Goal: Information Seeking & Learning: Find specific fact

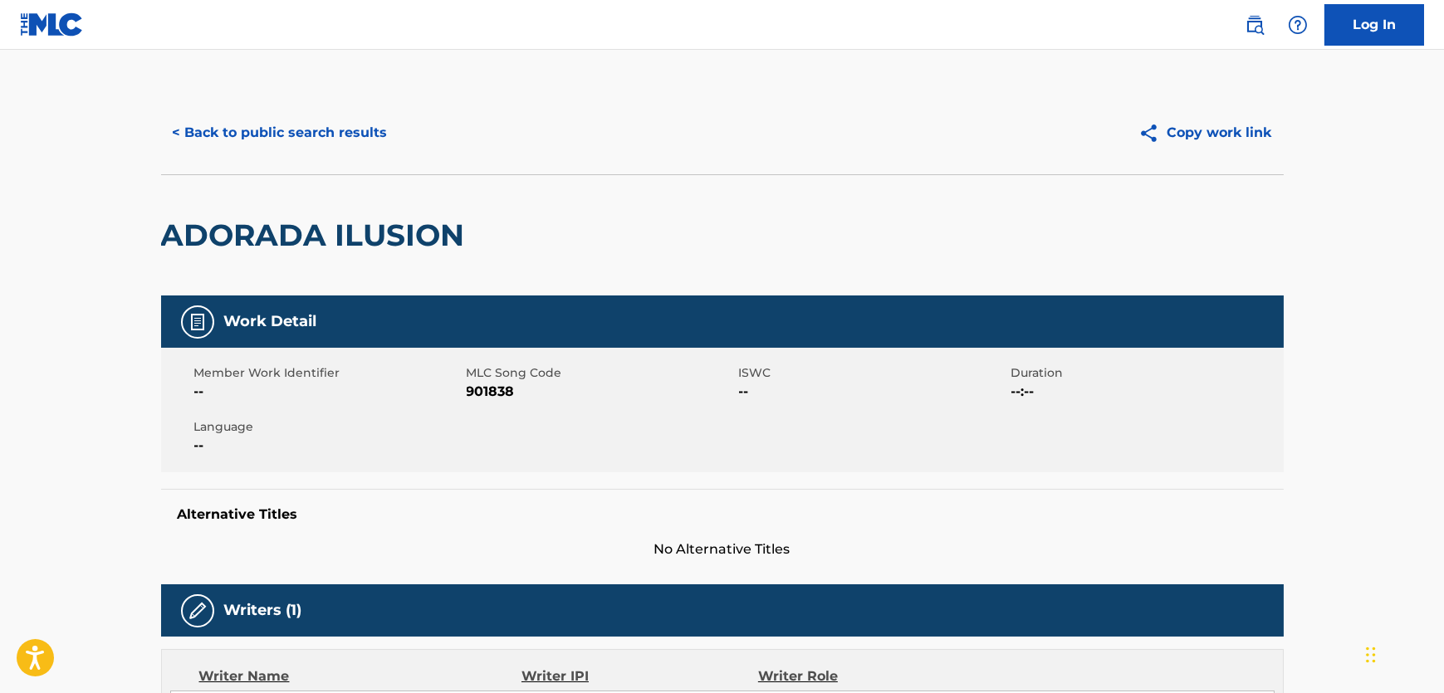
click at [354, 117] on button "< Back to public search results" at bounding box center [280, 133] width 238 height 42
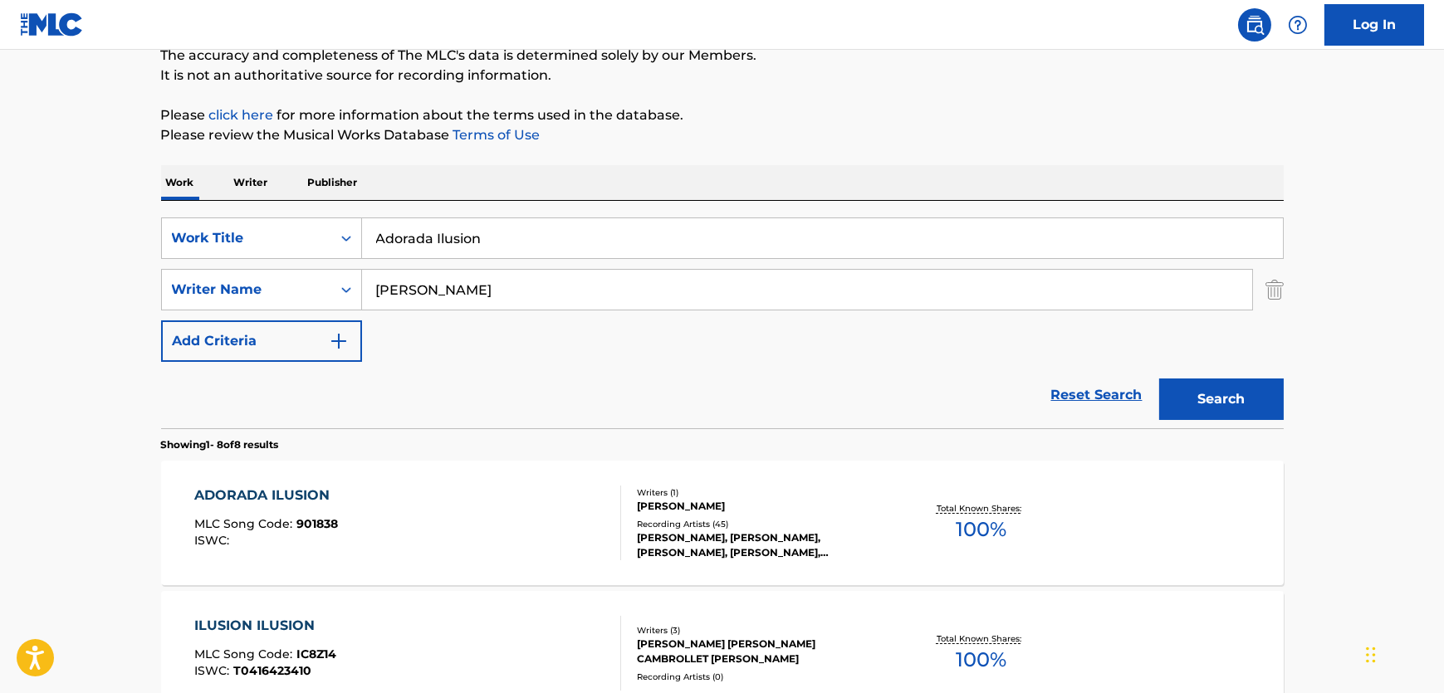
scroll to position [150, 0]
drag, startPoint x: 517, startPoint y: 222, endPoint x: 44, endPoint y: 224, distance: 473.2
paste input "mandote"
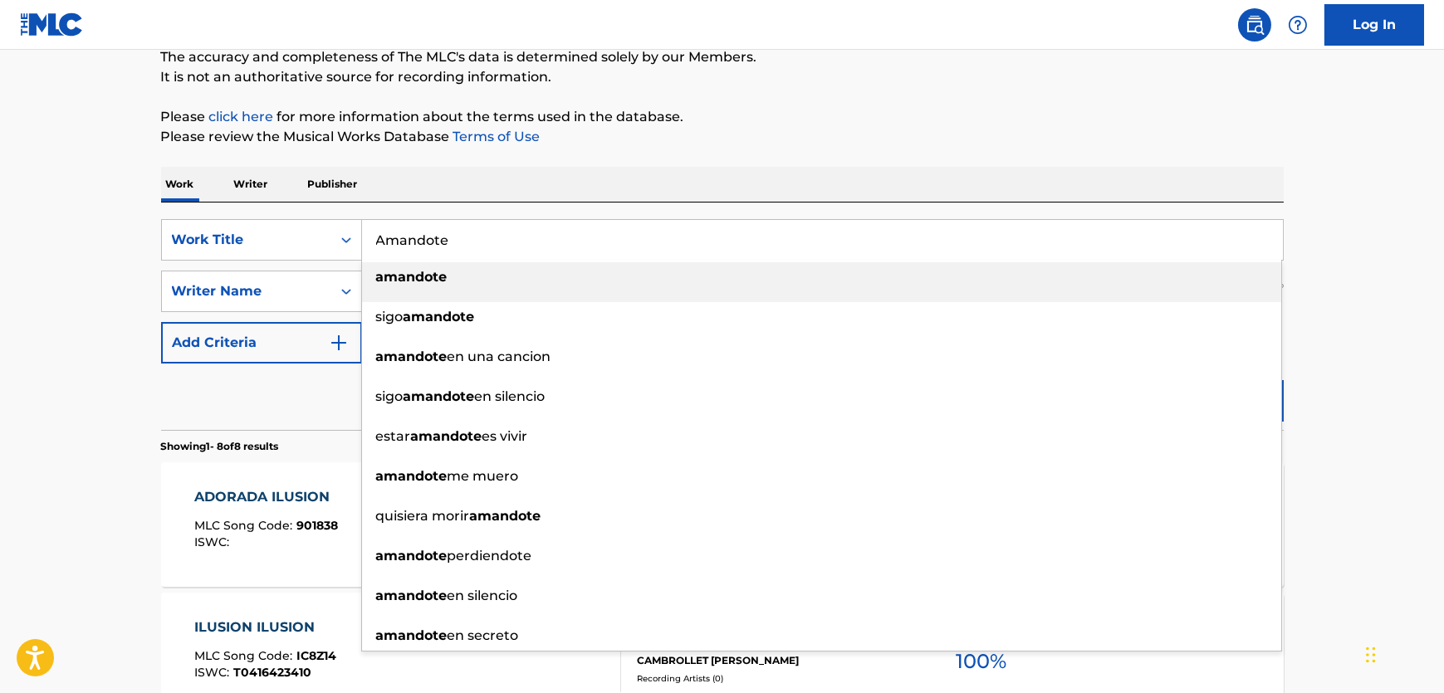
type input "Amandote"
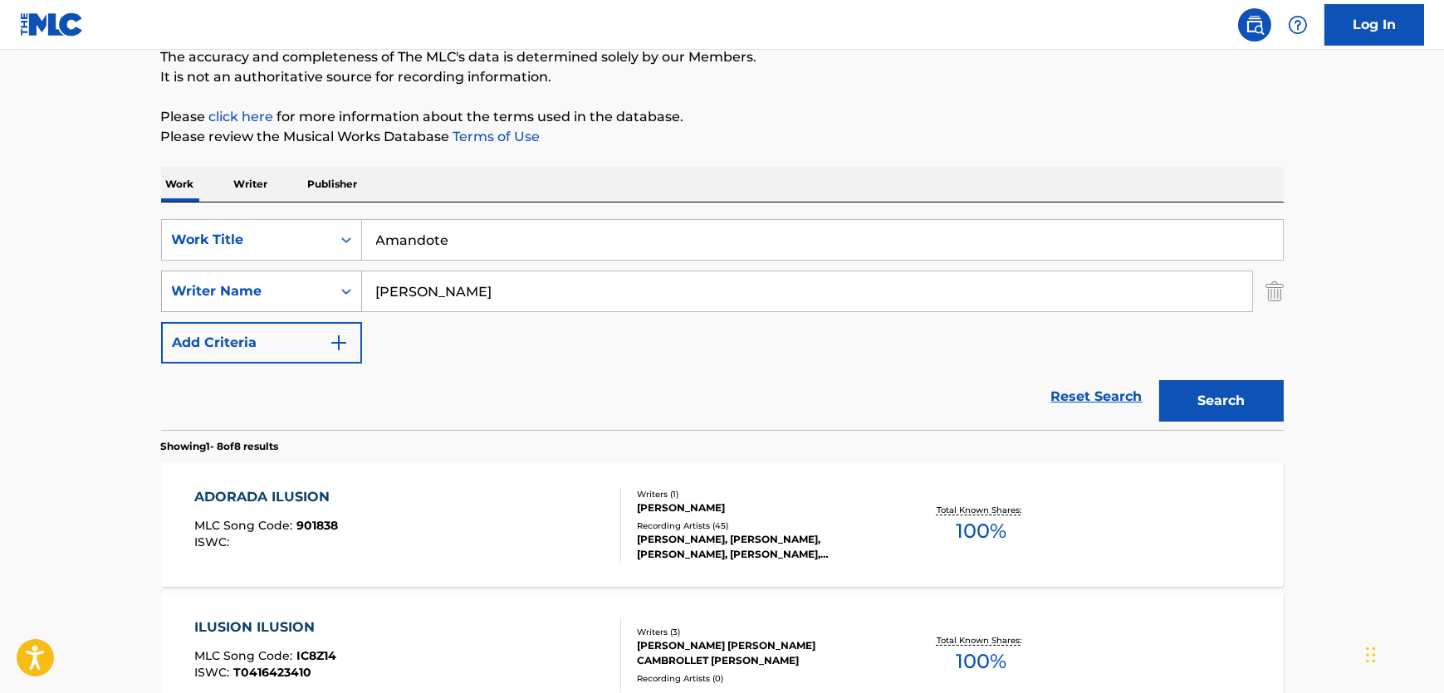
drag, startPoint x: 495, startPoint y: 297, endPoint x: 222, endPoint y: 285, distance: 272.6
click at [220, 285] on div "SearchWithCriteriab8434ff3-a01d-4b04-8919-da40a4938626 Writer Name [PERSON_NAME]" at bounding box center [722, 292] width 1122 height 42
paste input "[PERSON_NAME]"
type input "[PERSON_NAME]"
click at [1245, 398] on button "Search" at bounding box center [1221, 401] width 125 height 42
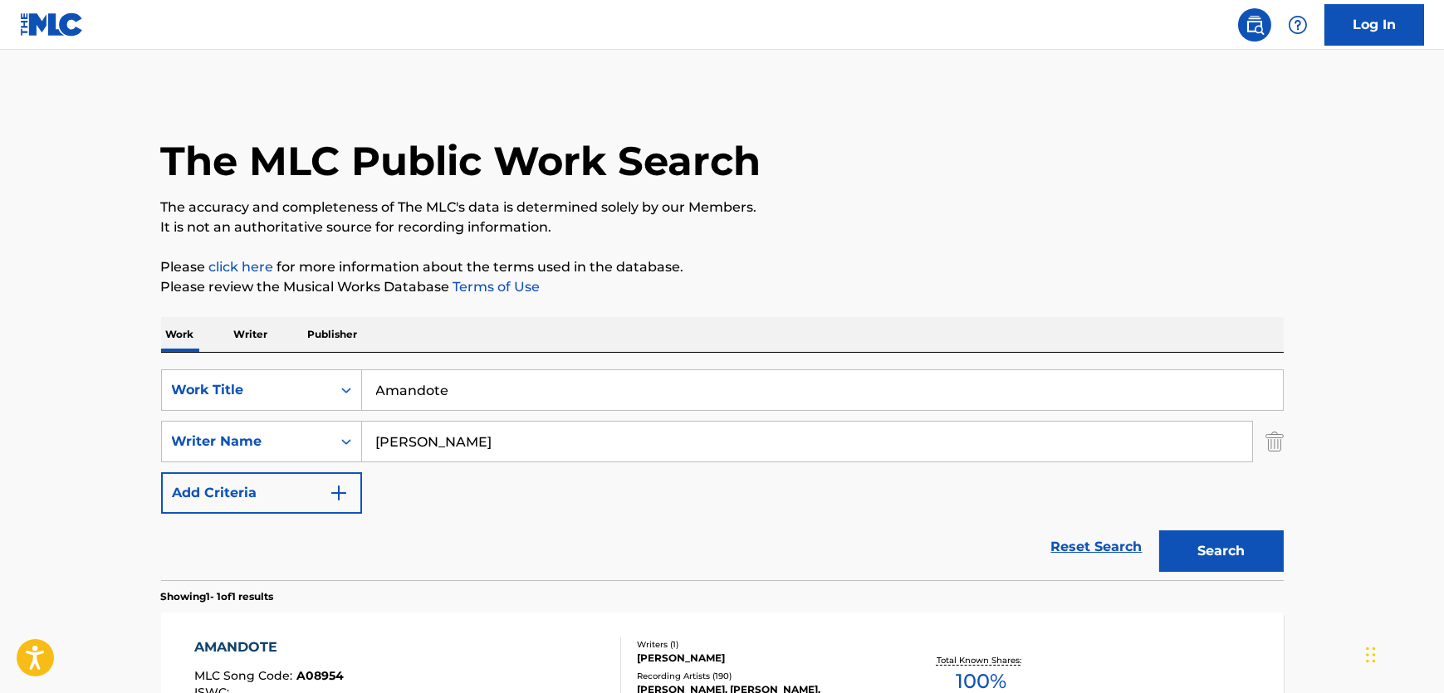
scroll to position [208, 0]
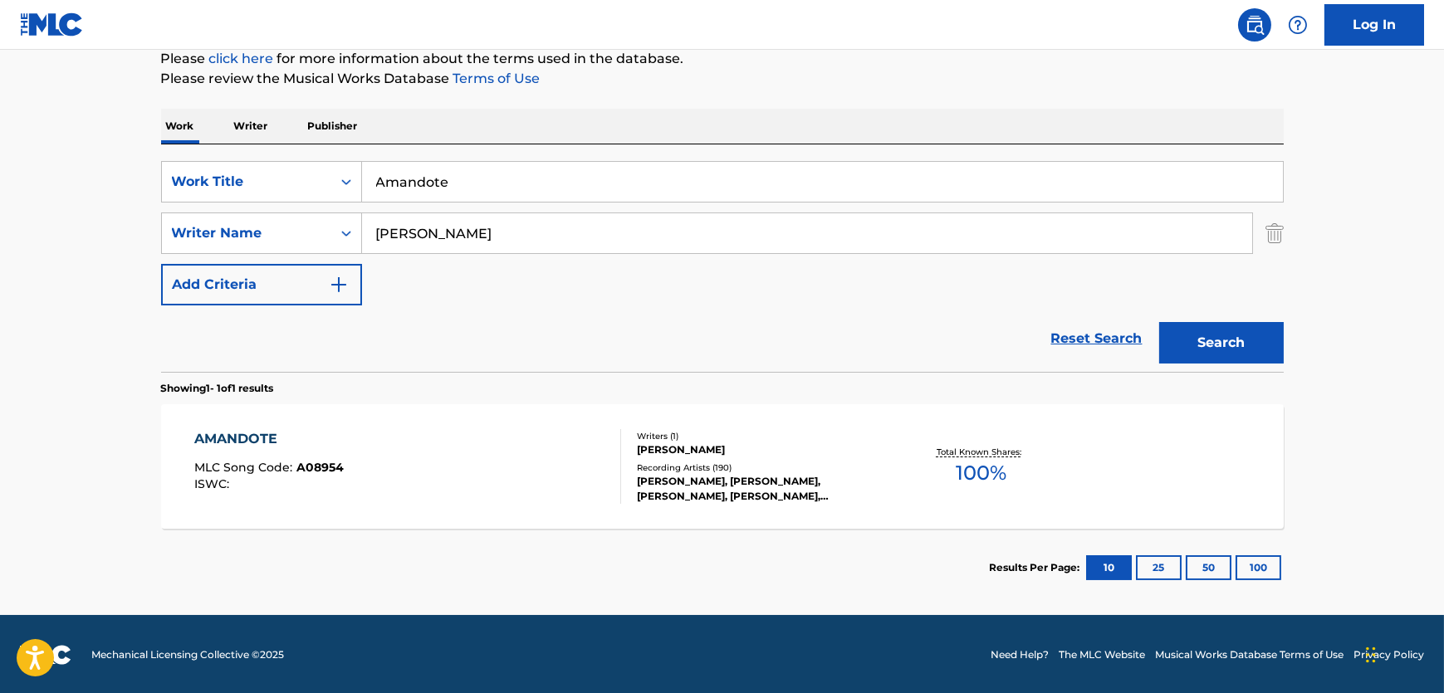
click at [509, 396] on section "AMANDOTE MLC Song Code : A08954 ISWC : Writers ( 1 ) [PERSON_NAME] Recording Ar…" at bounding box center [722, 462] width 1122 height 133
click at [518, 457] on div "AMANDOTE MLC Song Code : A08954 ISWC :" at bounding box center [407, 466] width 427 height 75
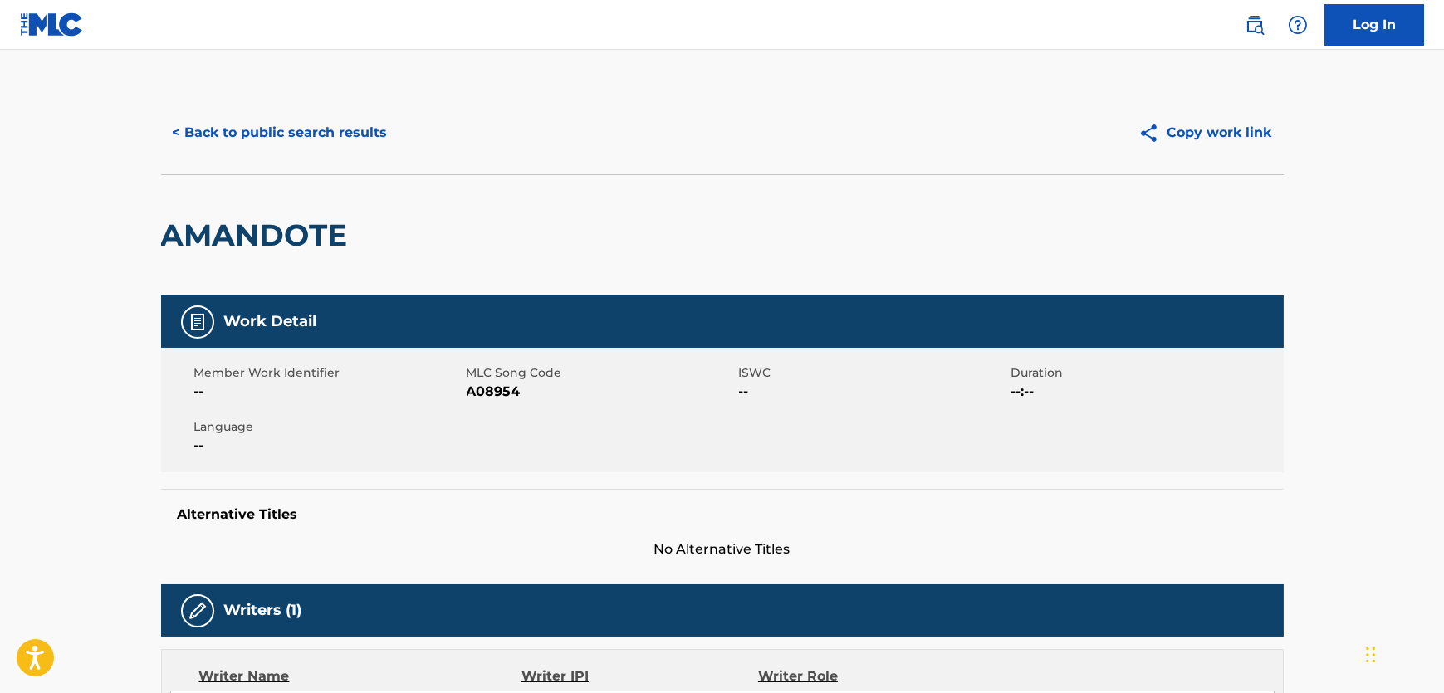
click at [473, 394] on span "A08954" at bounding box center [601, 392] width 268 height 20
copy span "A08954"
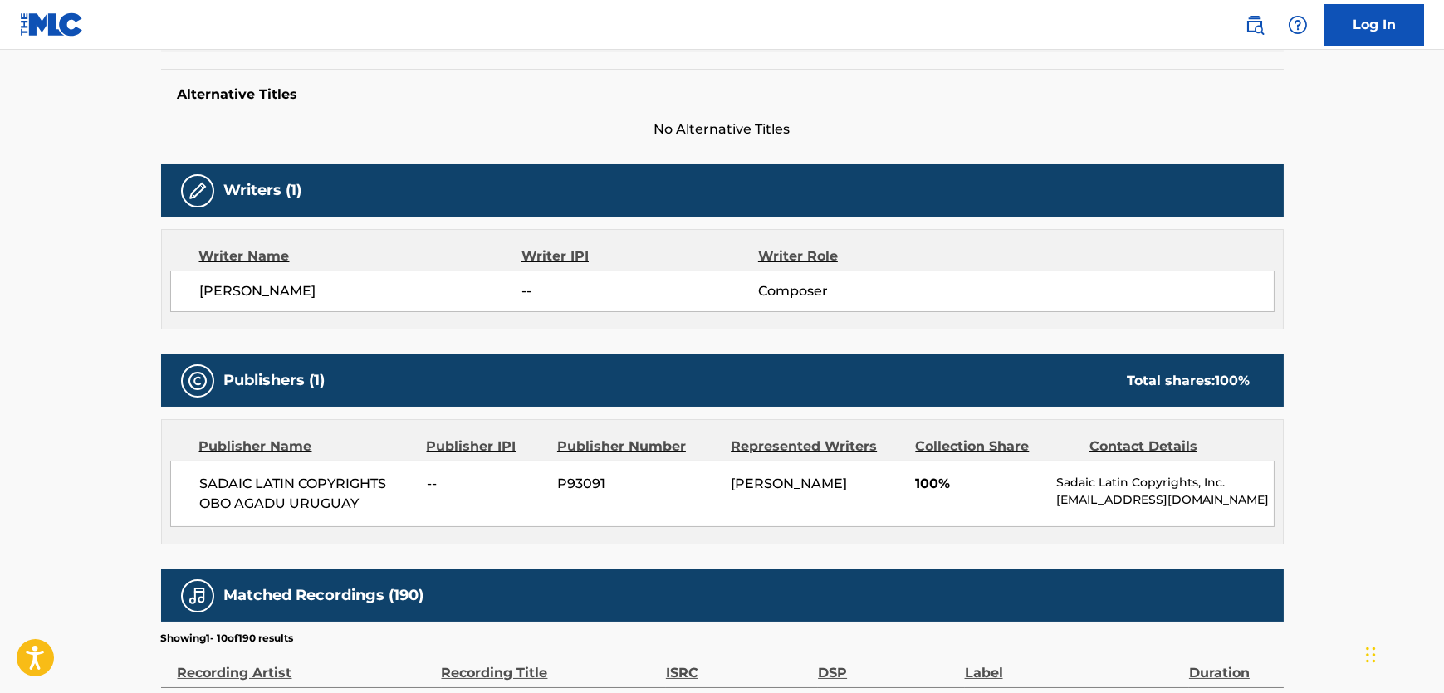
scroll to position [452, 0]
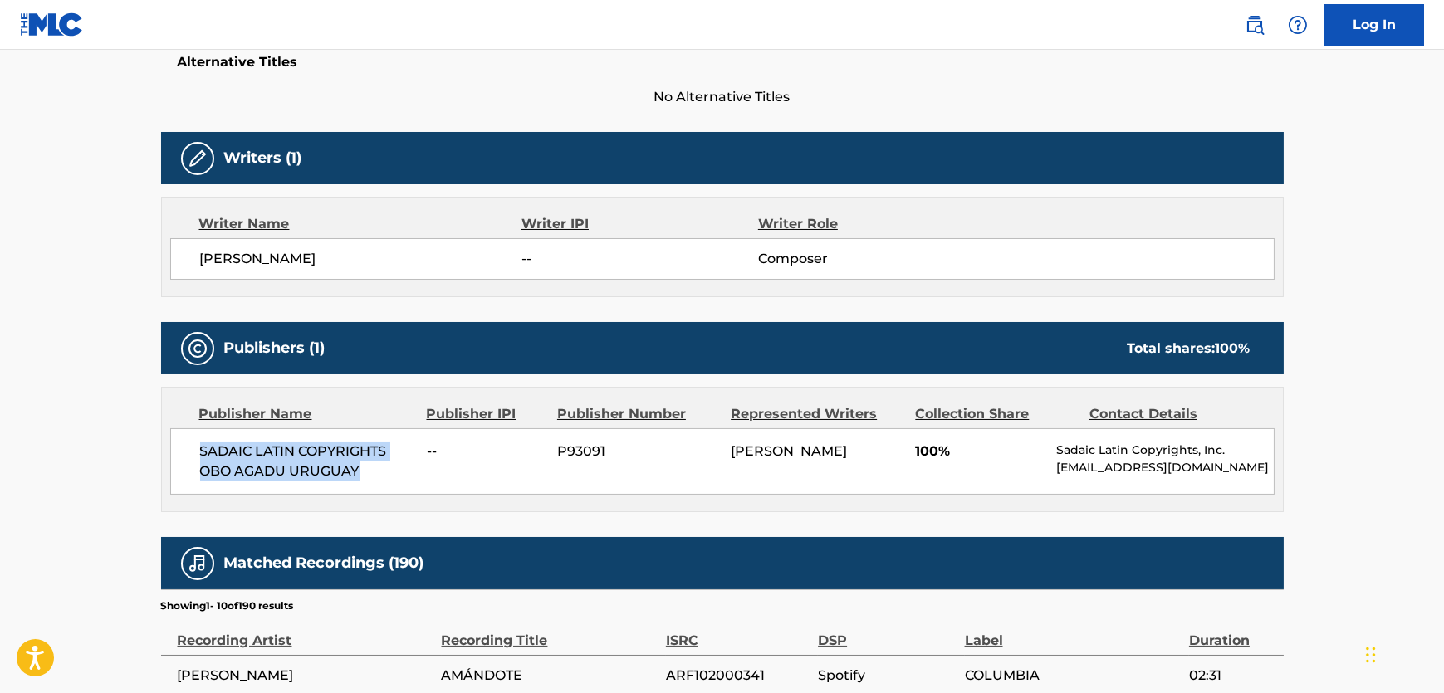
drag, startPoint x: 367, startPoint y: 473, endPoint x: 169, endPoint y: 440, distance: 201.2
click at [170, 440] on div "SADAIC LATIN COPYRIGHTS OBO AGADU URUGUAY -- P93091 [PERSON_NAME] 100% Sadaic L…" at bounding box center [722, 461] width 1104 height 66
copy span "SADAIC LATIN COPYRIGHTS OBO AGADU URUGUAY"
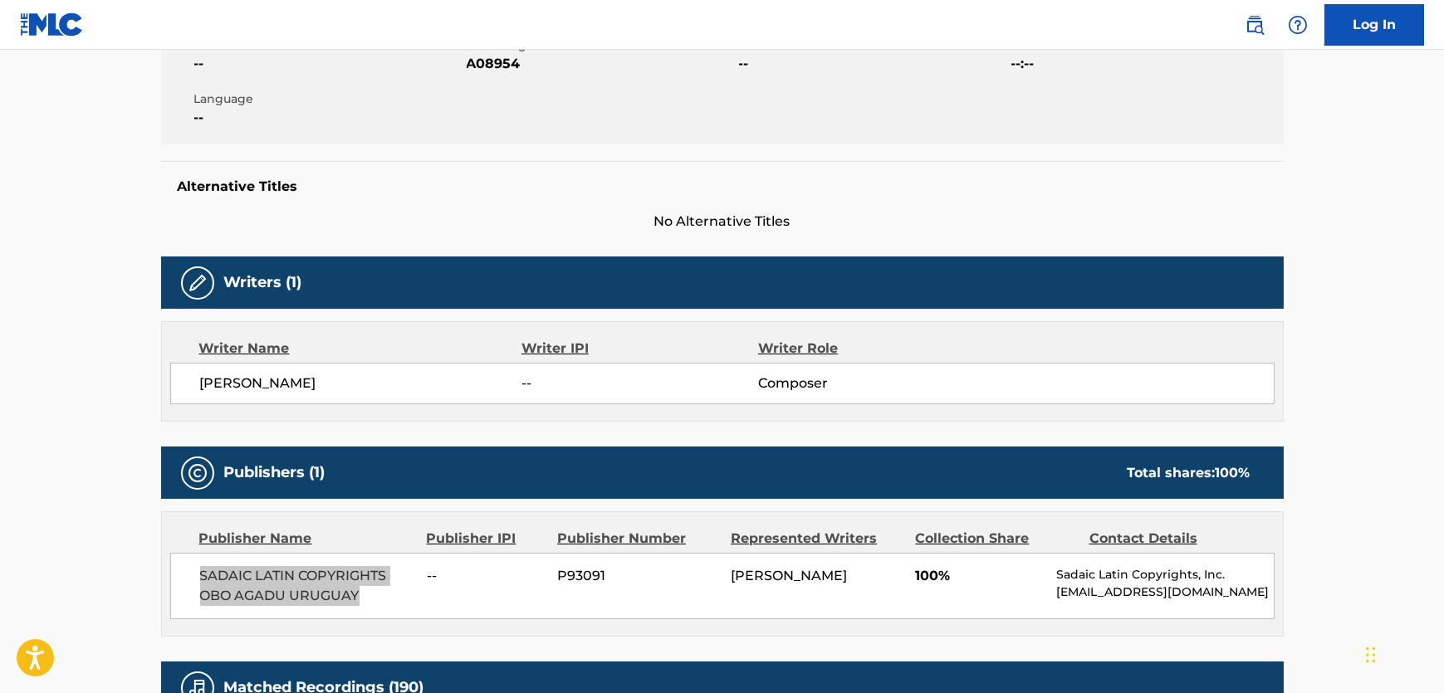
scroll to position [0, 0]
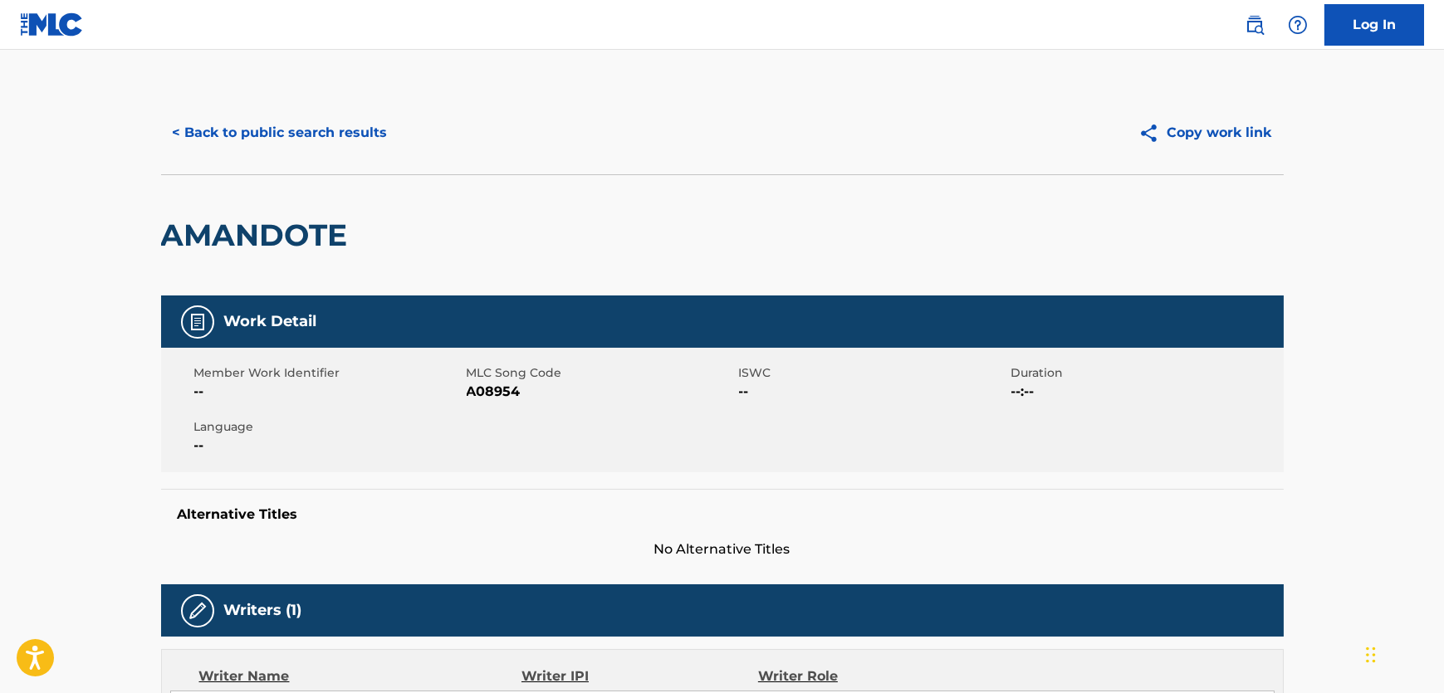
click at [274, 125] on button "< Back to public search results" at bounding box center [280, 133] width 238 height 42
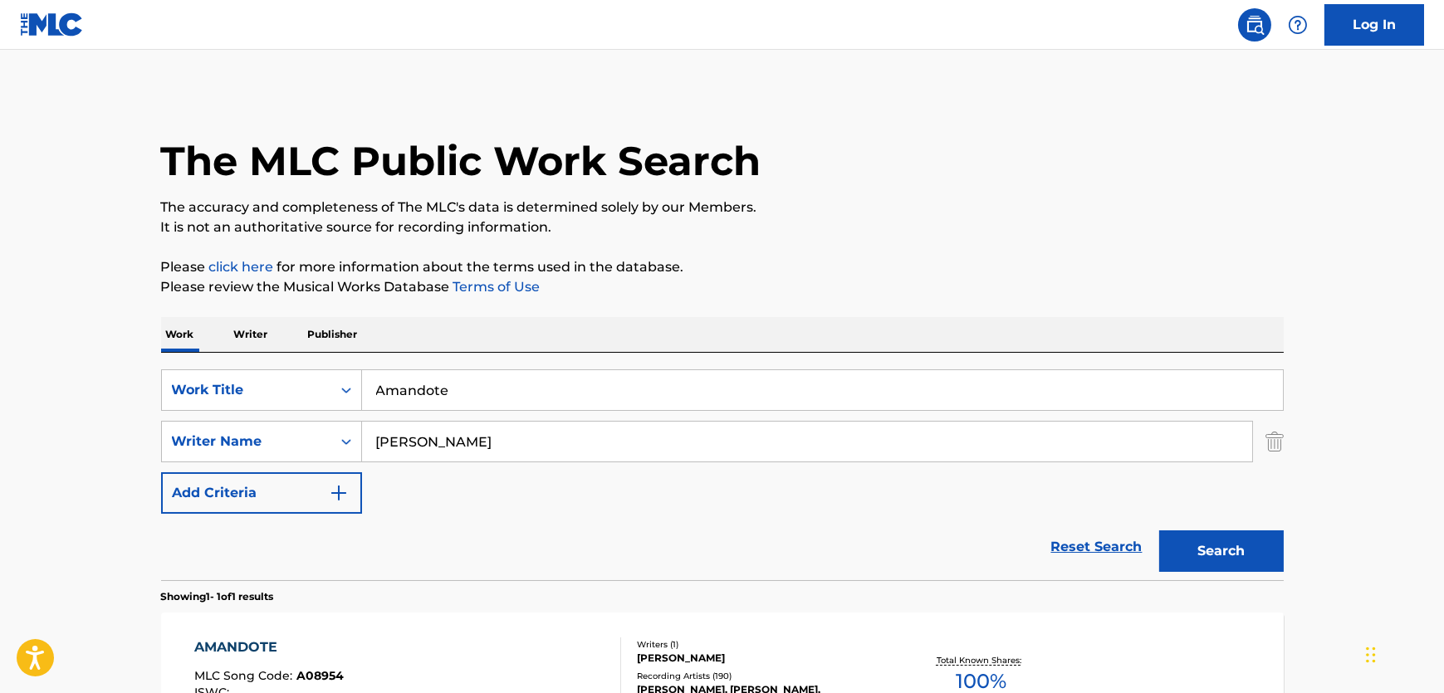
scroll to position [115, 0]
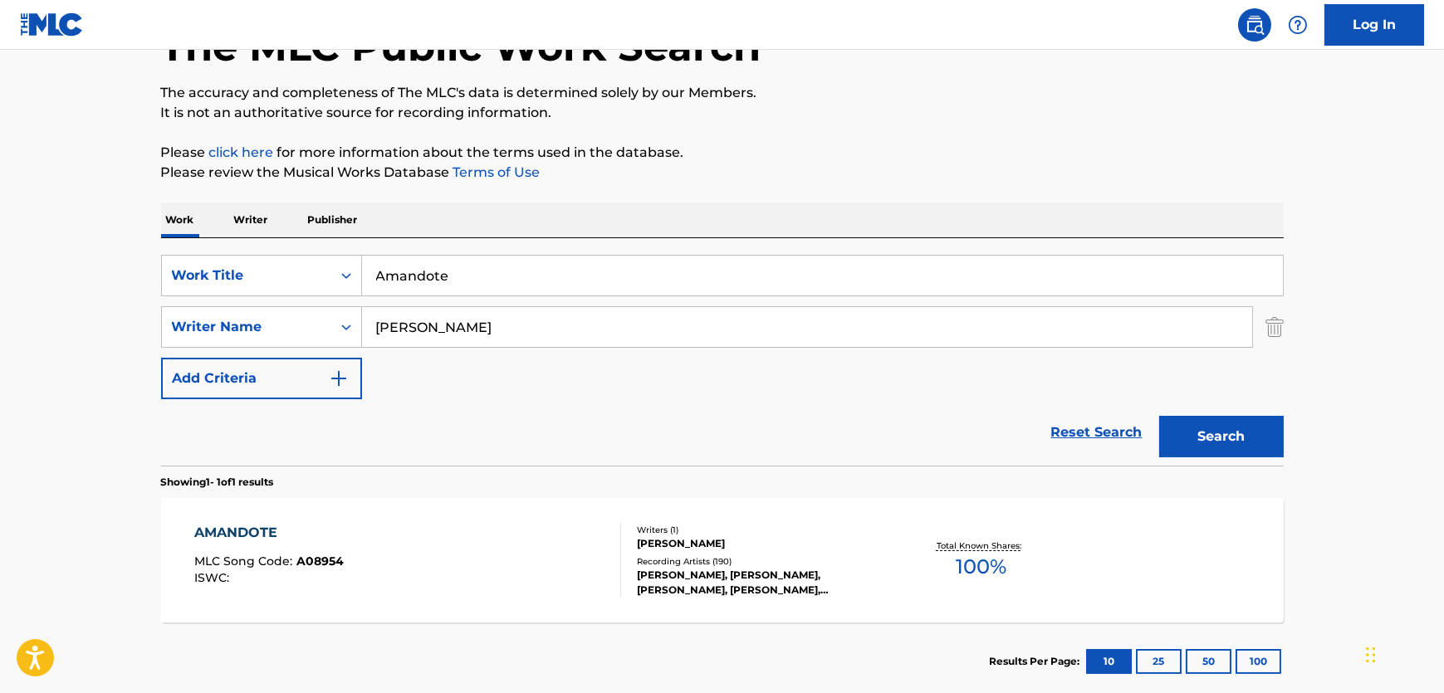
drag, startPoint x: 575, startPoint y: 266, endPoint x: -108, endPoint y: 284, distance: 683.4
click at [0, 284] on html "Accessibility Screen-Reader Guide, Feedback, and Issue Reporting | New window C…" at bounding box center [722, 231] width 1444 height 693
paste input "Chega de Saudad"
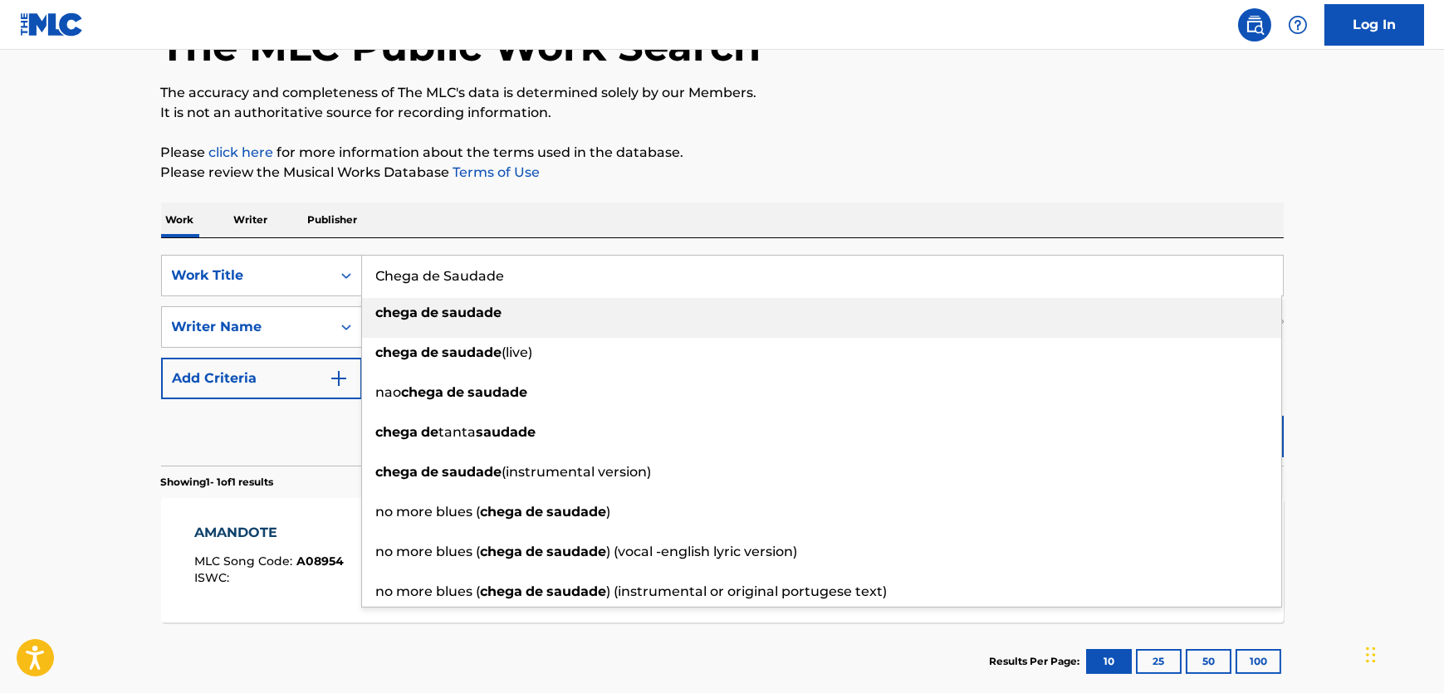
type input "Chega de Saudade"
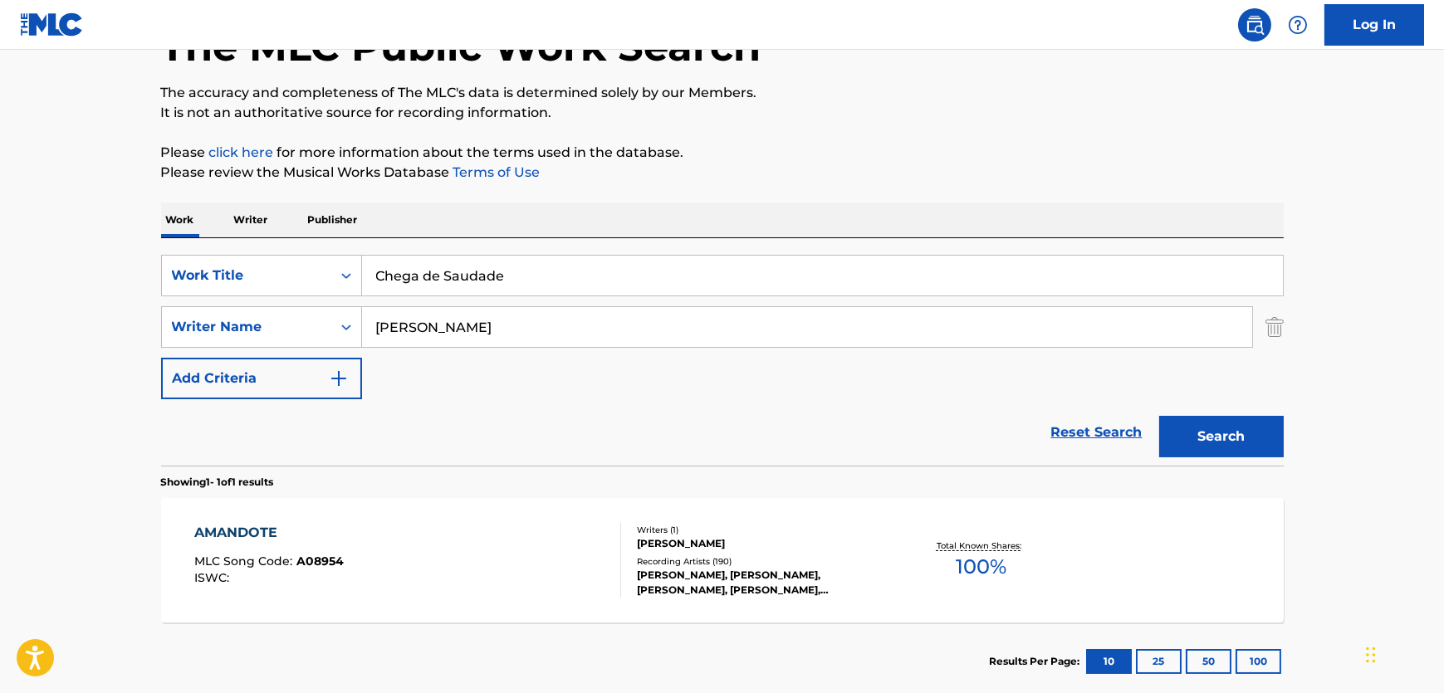
drag, startPoint x: 423, startPoint y: 330, endPoint x: 67, endPoint y: 320, distance: 356.3
click at [65, 320] on main "The MLC Public Work Search The accuracy and completeness of The MLC's data is d…" at bounding box center [722, 322] width 1444 height 774
paste input "[PERSON_NAME]"
type input "[PERSON_NAME]"
click at [1252, 438] on button "Search" at bounding box center [1221, 437] width 125 height 42
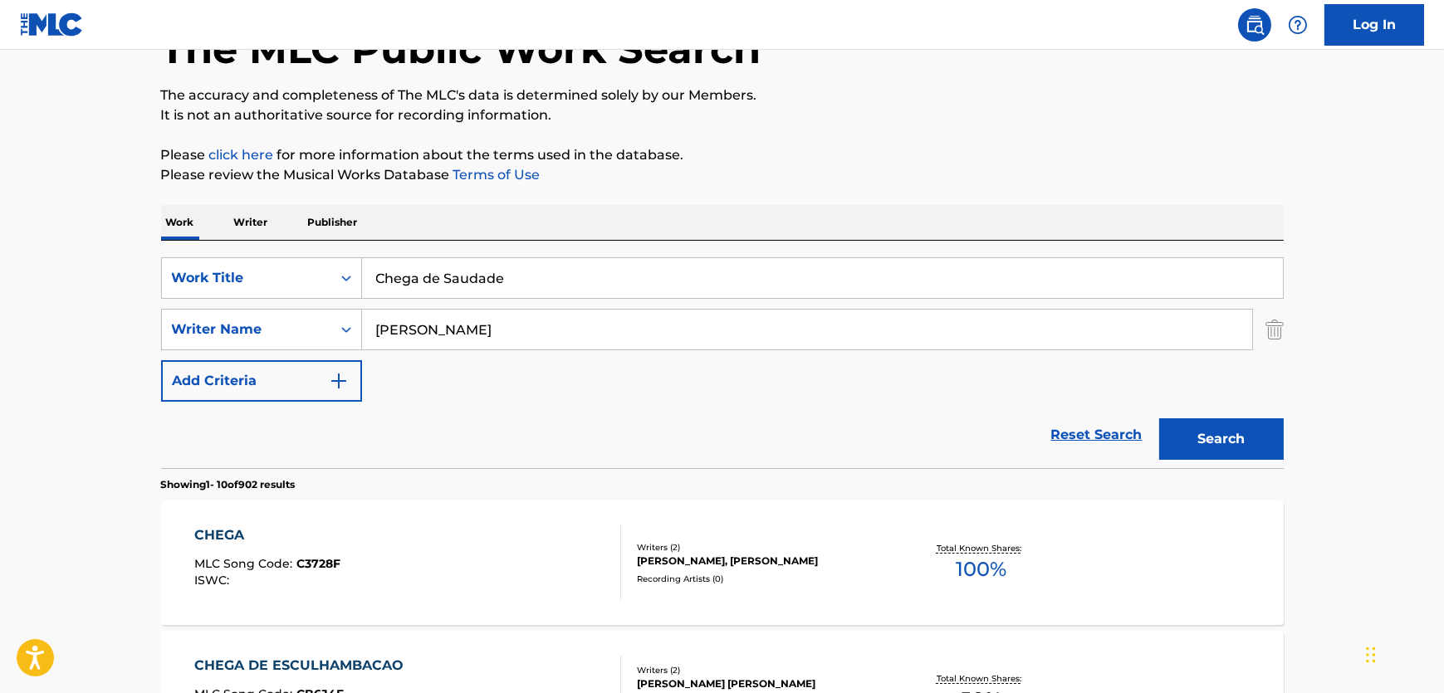
scroll to position [301, 0]
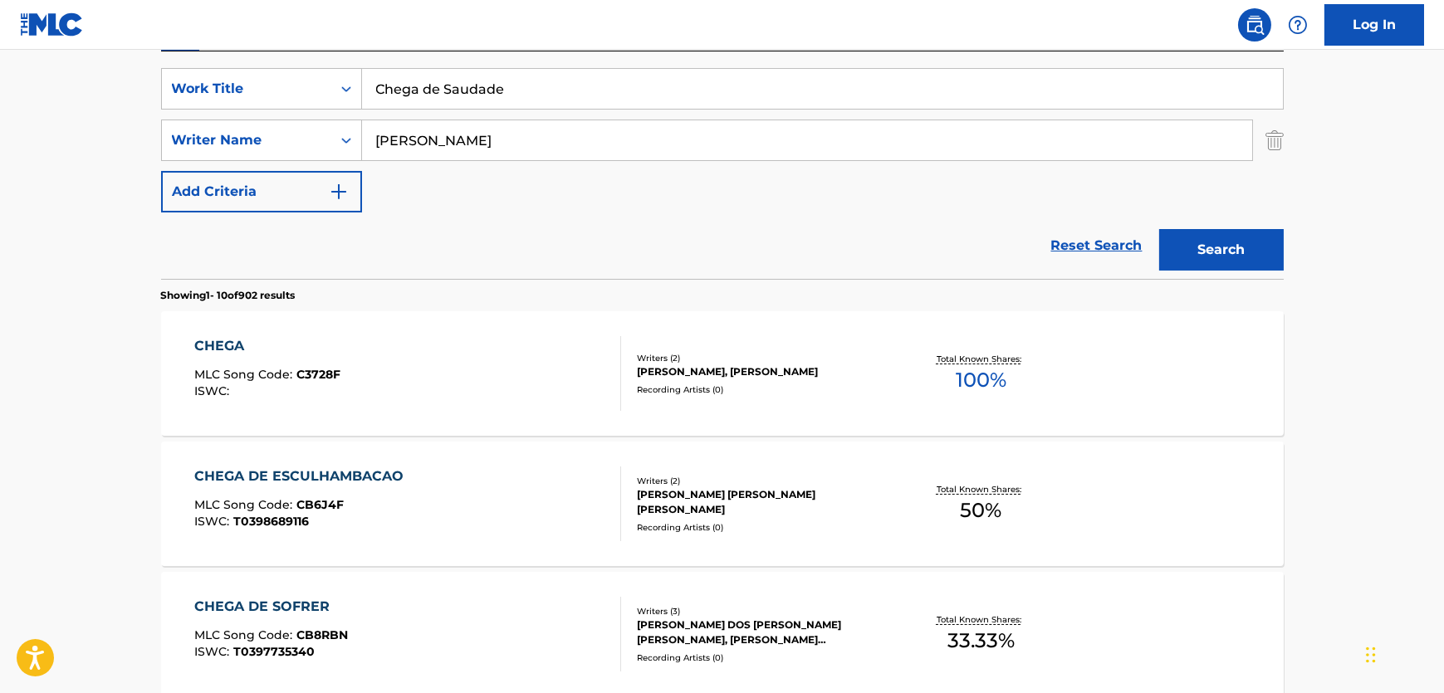
drag, startPoint x: 473, startPoint y: 145, endPoint x: 232, endPoint y: 115, distance: 242.6
click at [232, 115] on div "SearchWithCriteria237f3c32-f5cd-4d4d-9fbf-d90efeef29c6 Work Title Chega de Saud…" at bounding box center [722, 140] width 1122 height 144
click at [1159, 229] on button "Search" at bounding box center [1221, 250] width 125 height 42
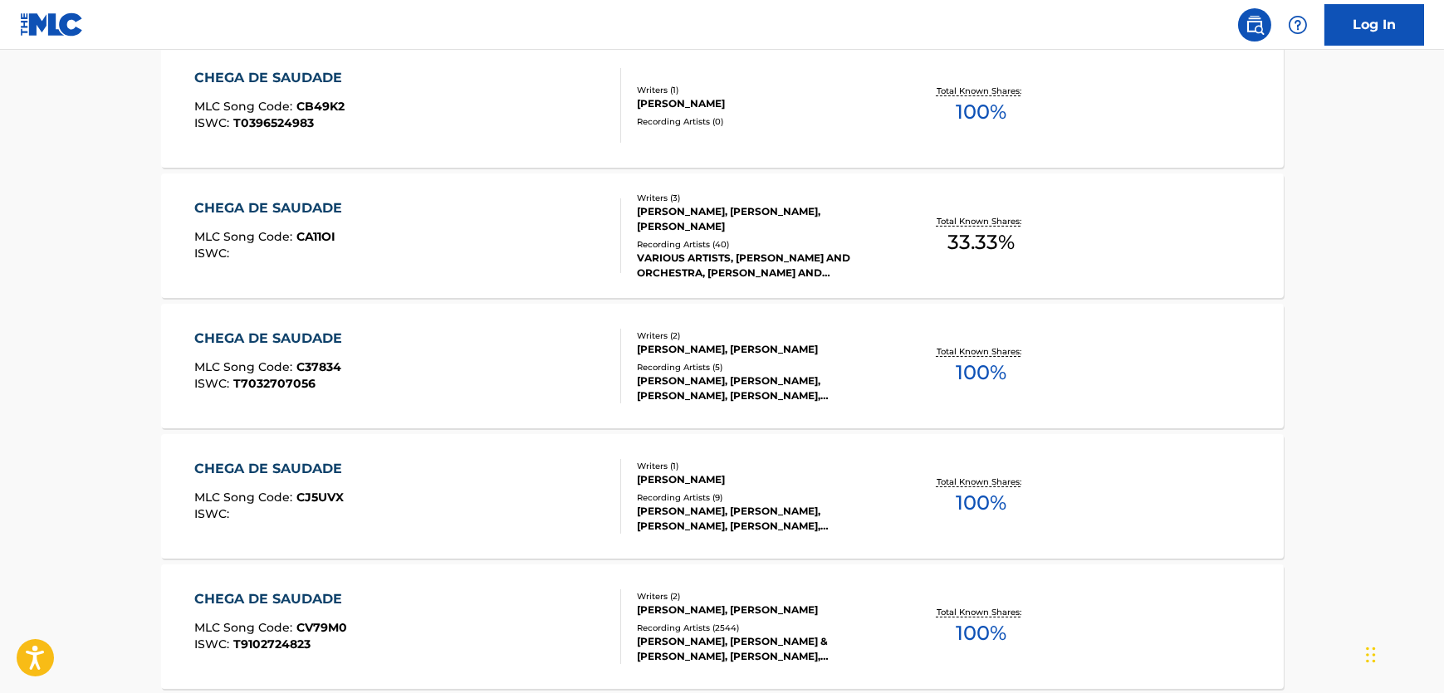
scroll to position [905, 0]
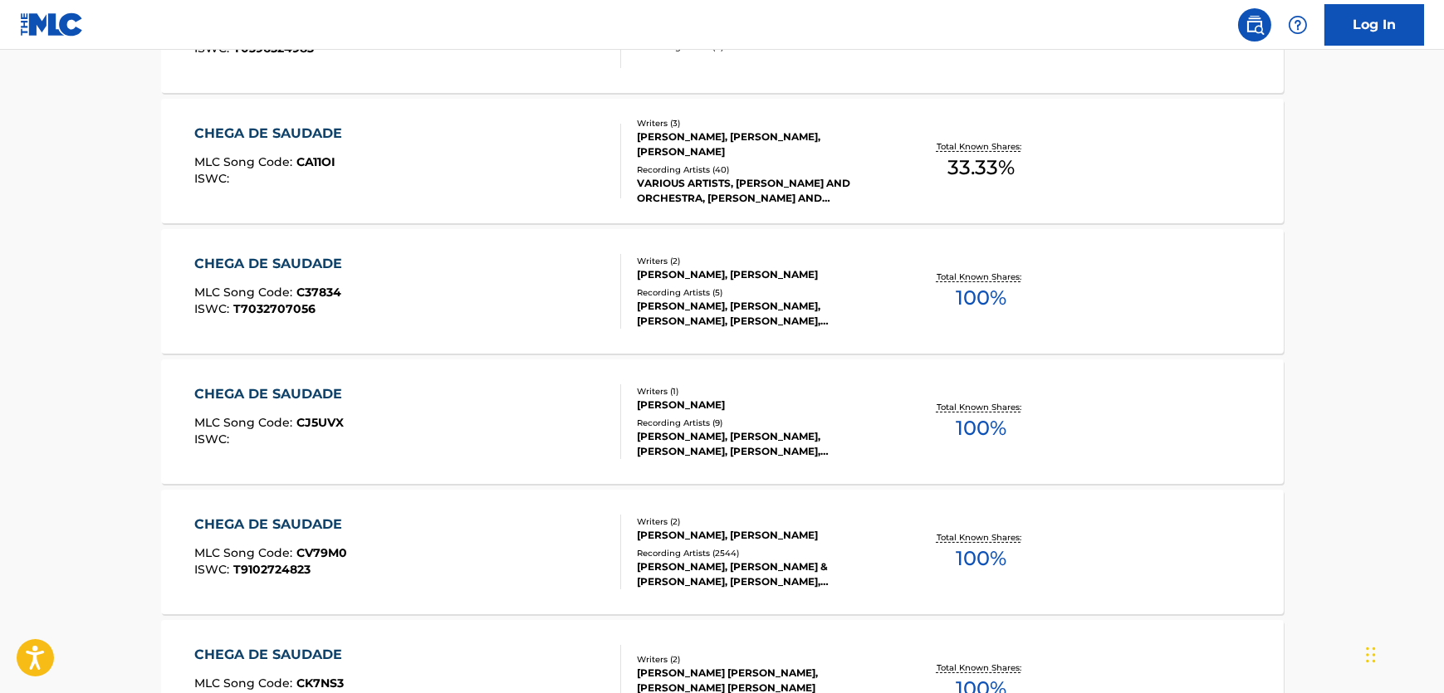
click at [564, 525] on div "CHEGA DE SAUDADE MLC Song Code : CV79M0 ISWC : T9102724823" at bounding box center [407, 552] width 427 height 75
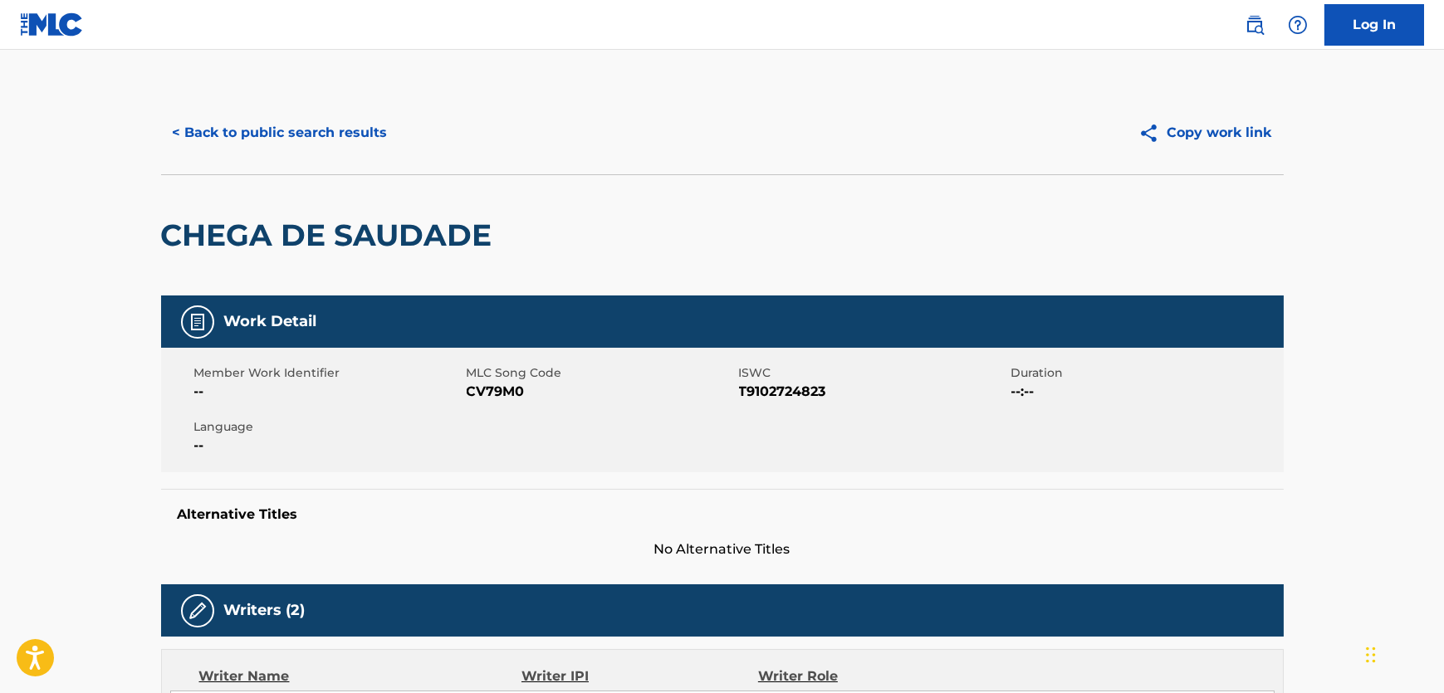
click at [490, 396] on span "CV79M0" at bounding box center [601, 392] width 268 height 20
click at [489, 398] on span "CV79M0" at bounding box center [601, 392] width 268 height 20
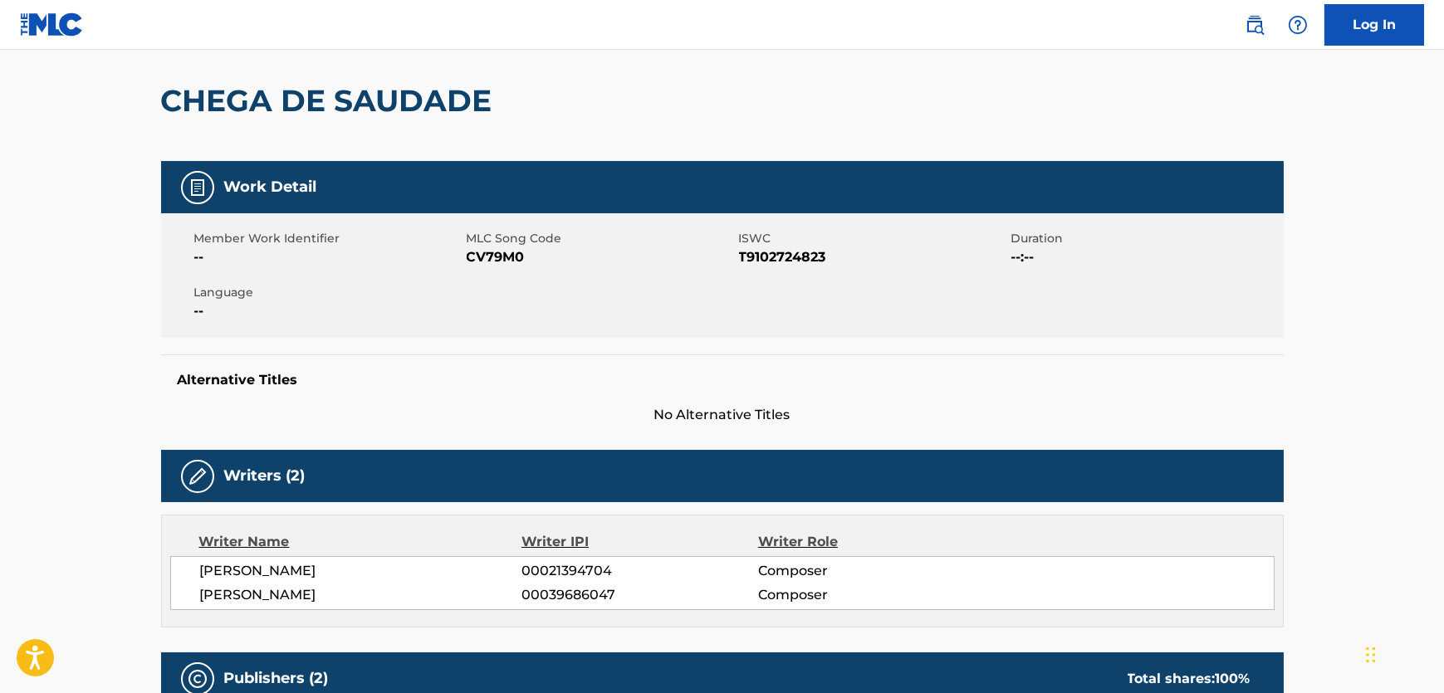
scroll to position [377, 0]
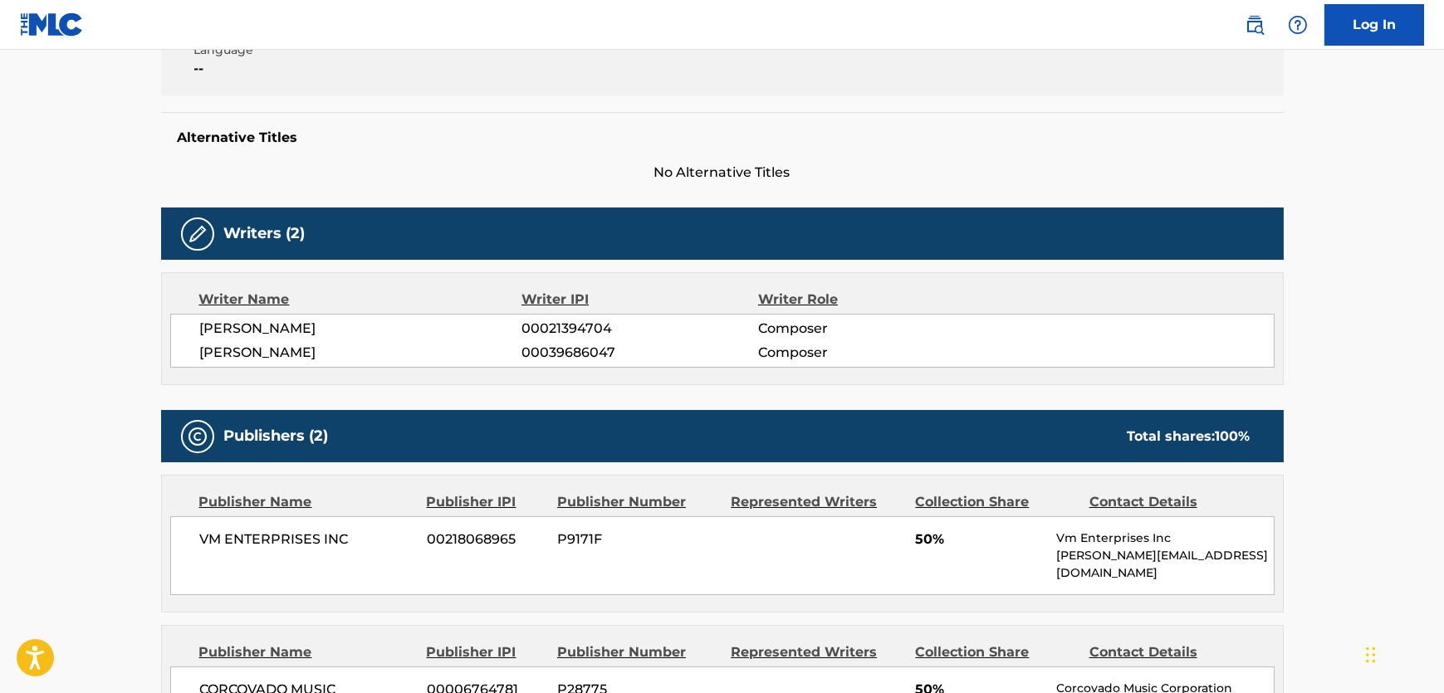
click at [346, 351] on span "[PERSON_NAME]" at bounding box center [361, 353] width 322 height 20
copy span "JOBIM"
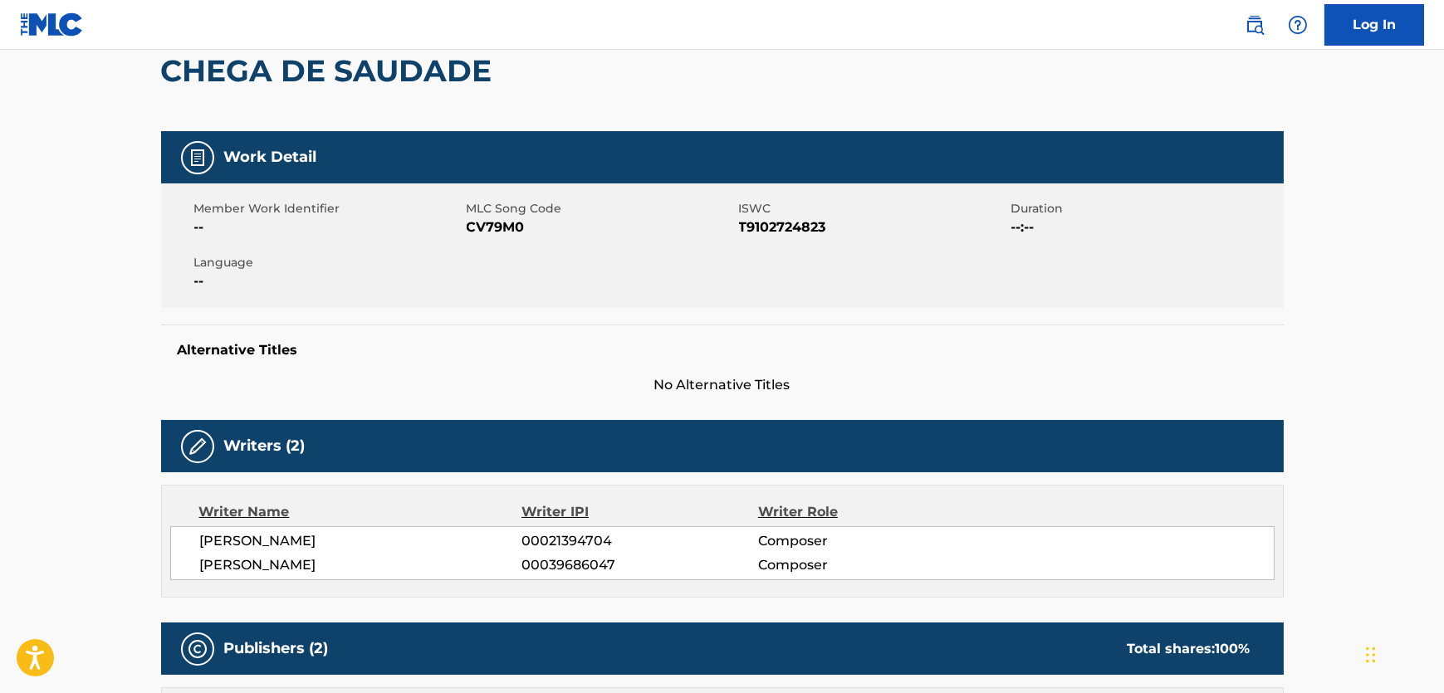
scroll to position [0, 0]
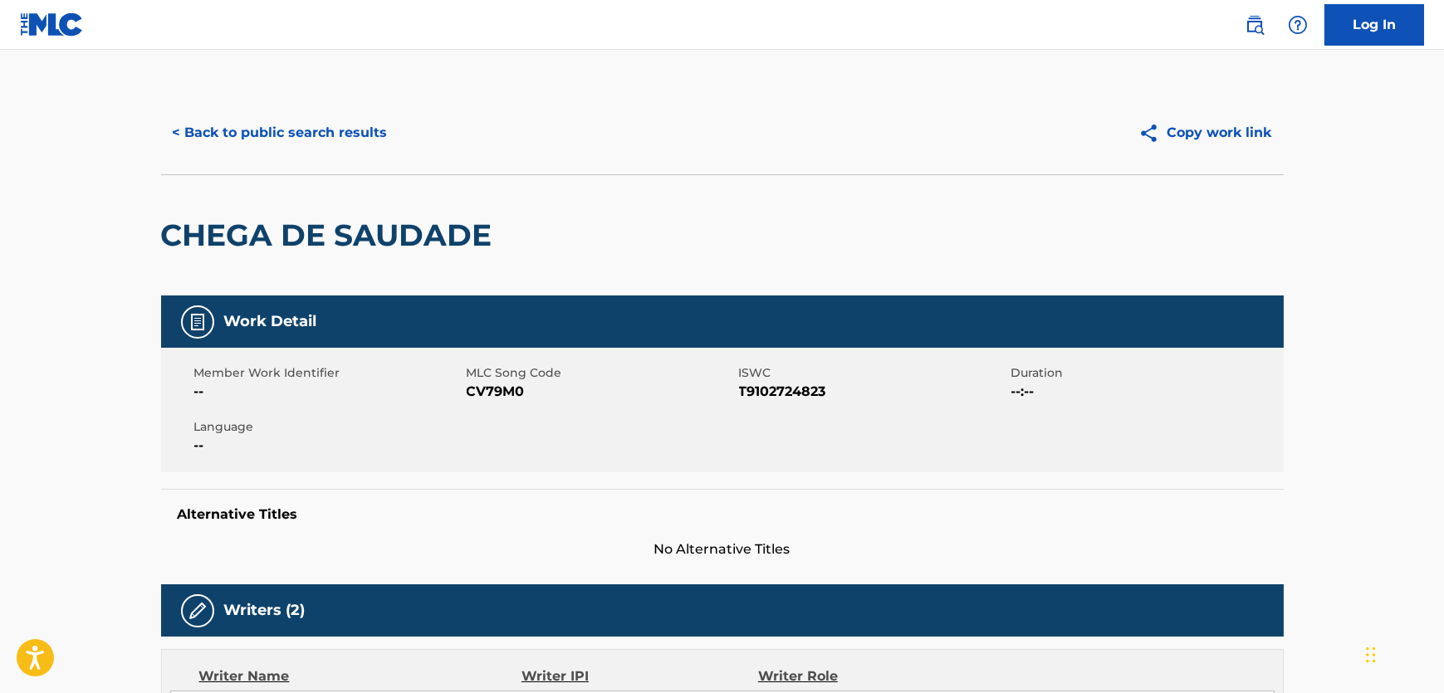
click at [728, 158] on div "< Back to public search results Copy work link" at bounding box center [722, 132] width 1122 height 83
